Goal: Find specific page/section: Find specific page/section

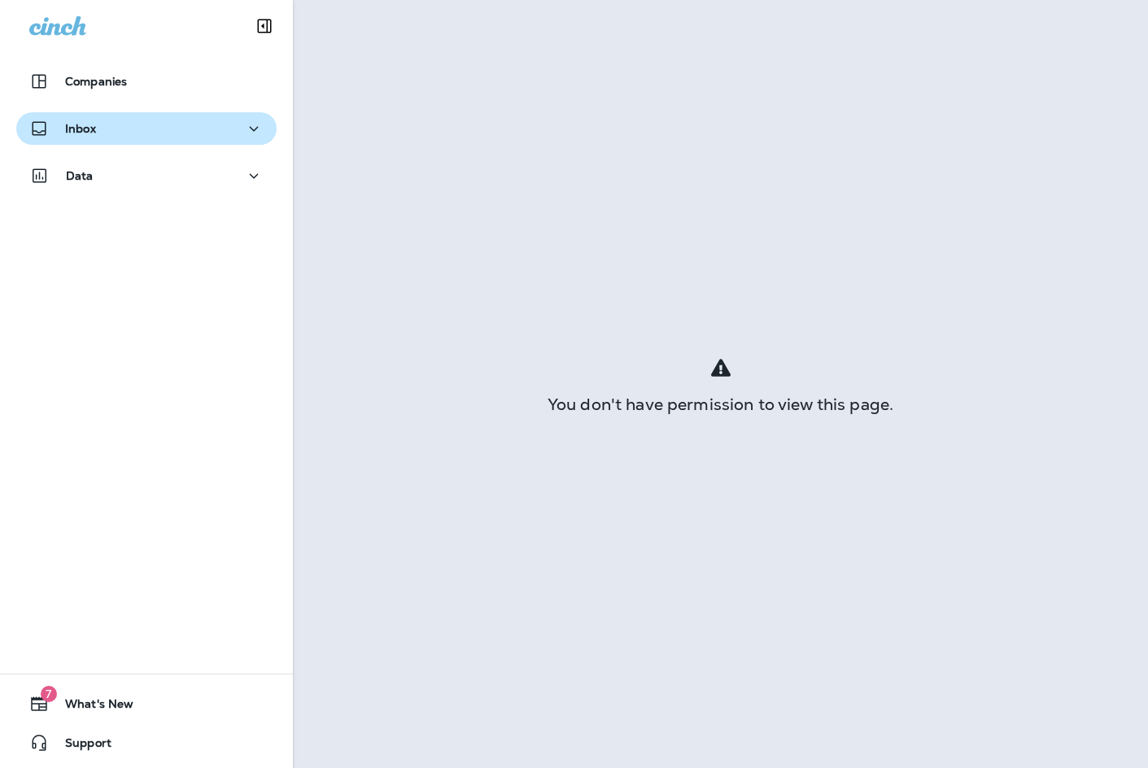
click at [97, 128] on div "Inbox" at bounding box center [146, 129] width 234 height 20
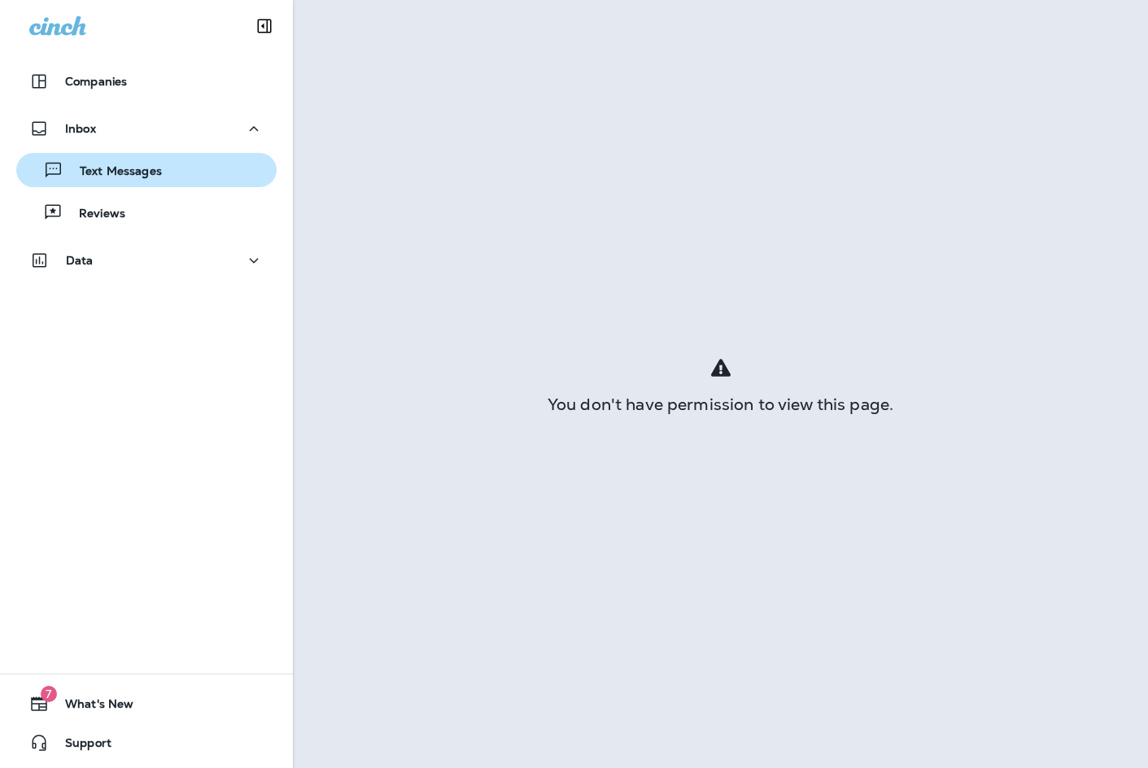
click at [120, 176] on p "Text Messages" at bounding box center [112, 171] width 98 height 15
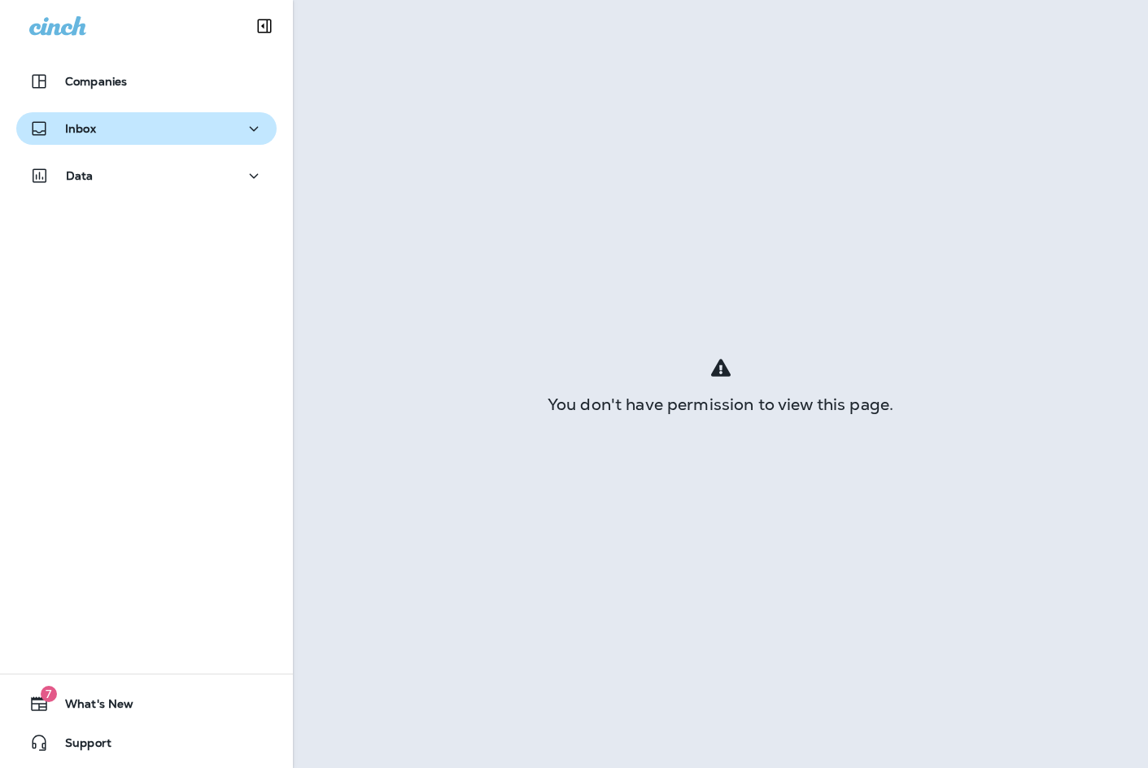
click at [95, 137] on div "Inbox" at bounding box center [62, 129] width 67 height 20
